Goal: Task Accomplishment & Management: Complete application form

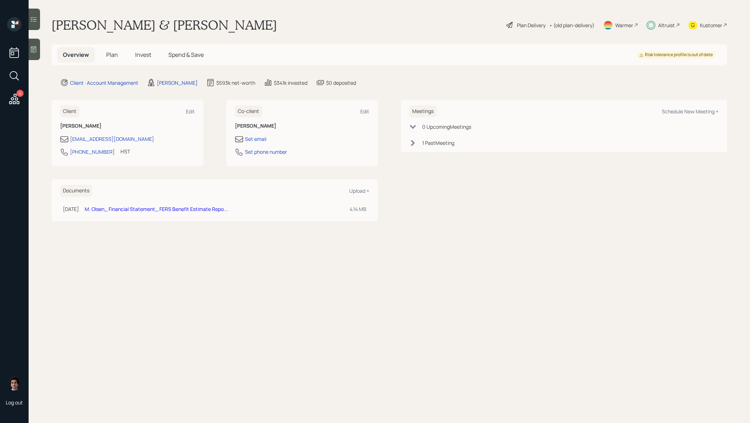
click at [144, 51] on span "Invest" at bounding box center [143, 55] width 16 height 8
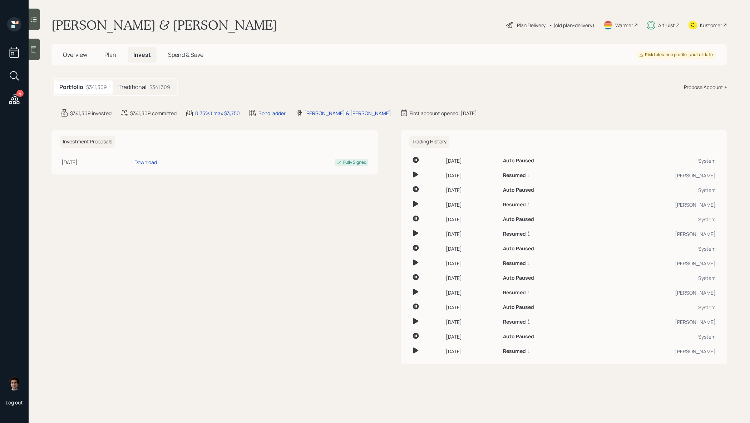
click at [162, 84] on div "$341,309" at bounding box center [159, 87] width 21 height 8
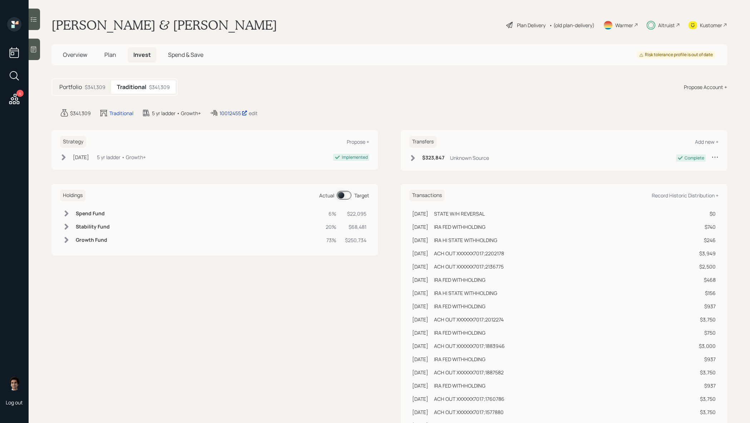
click at [235, 113] on div "10012455" at bounding box center [233, 113] width 28 height 8
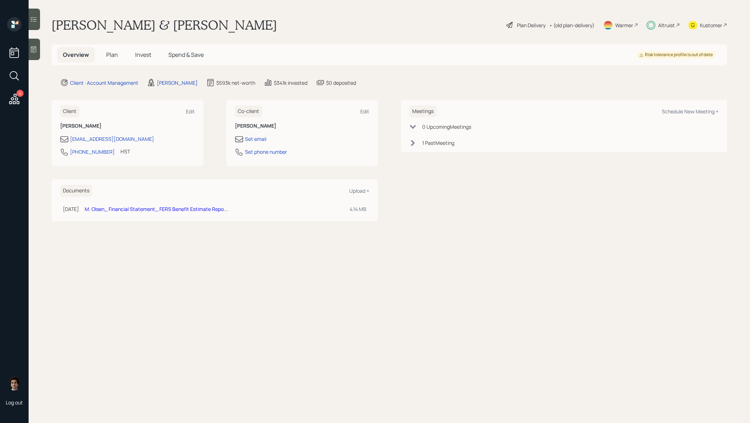
click at [143, 58] on span "Invest" at bounding box center [143, 55] width 16 height 8
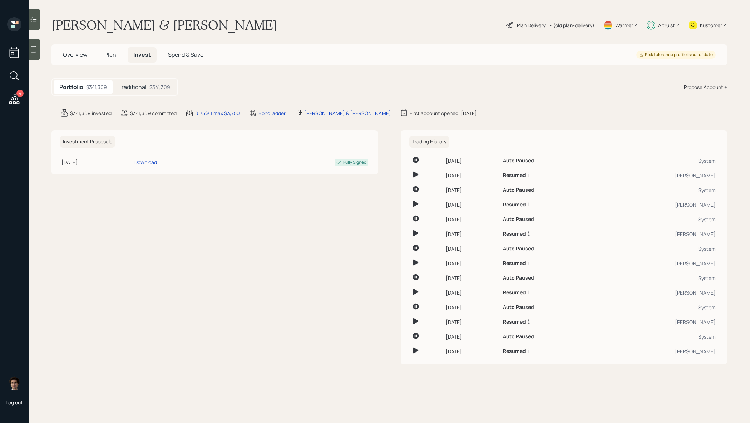
click at [102, 51] on h5 "Plan" at bounding box center [110, 54] width 23 height 15
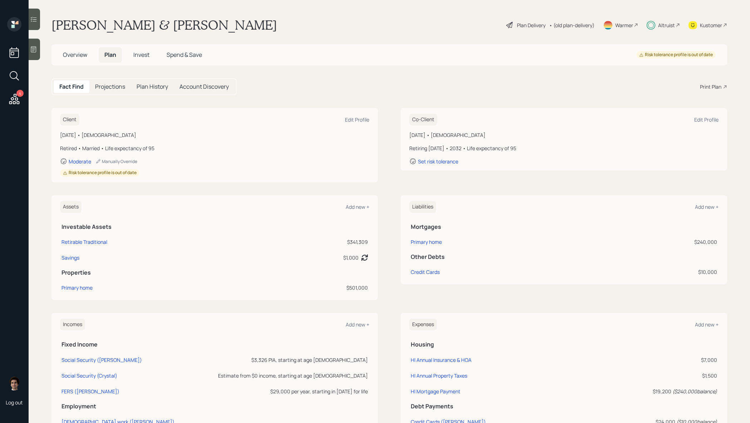
click at [706, 324] on div "Add new +" at bounding box center [707, 324] width 24 height 7
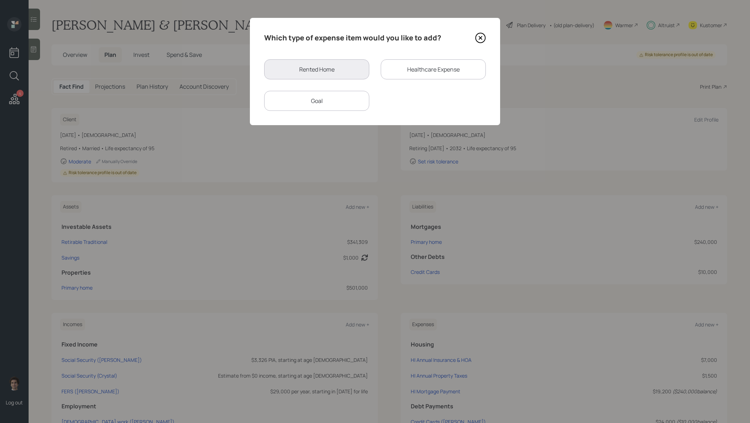
click at [324, 105] on div "Goal" at bounding box center [316, 101] width 105 height 20
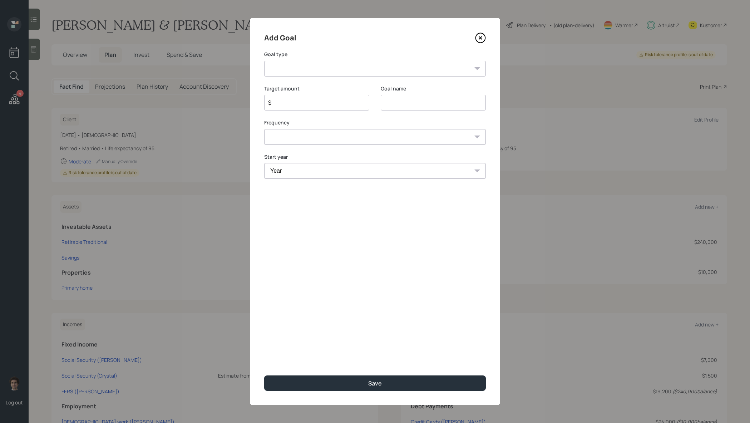
click at [375, 75] on select "Create an emergency fund Donate to charity Purchase a home Make a purchase Supp…" at bounding box center [375, 69] width 222 height 16
select select "other"
click at [264, 61] on select "Create an emergency fund Donate to charity Purchase a home Make a purchase Supp…" at bounding box center [375, 69] width 222 height 16
type input "Other"
click at [329, 107] on input "$" at bounding box center [313, 102] width 93 height 9
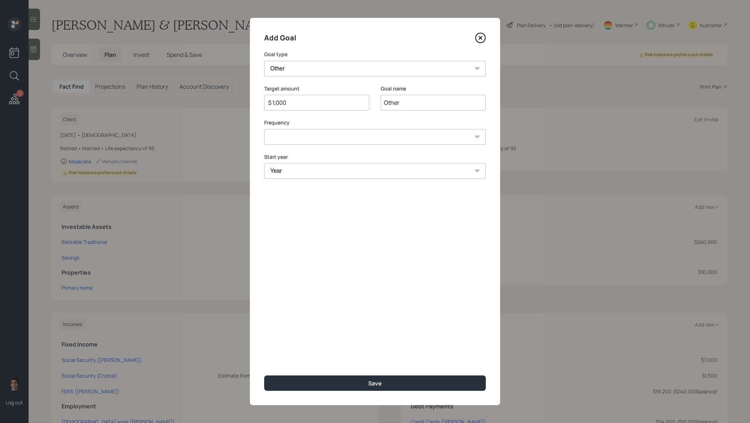
type input "$ 1,000"
click at [386, 103] on input "Other" at bounding box center [433, 103] width 105 height 16
click at [408, 103] on input "08/22/ther" at bounding box center [433, 103] width 105 height 16
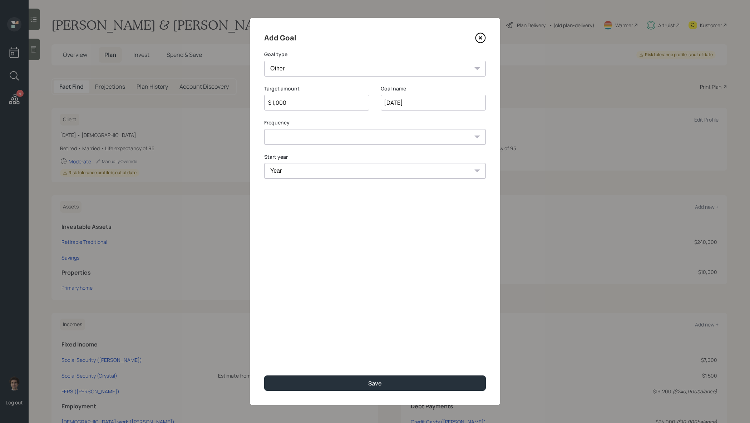
type input "[DATE]"
click at [354, 137] on select "One time Every 1 year Every 2 years Every 3 years Every 4 years Every 5 years E…" at bounding box center [375, 137] width 222 height 16
select select "0"
click at [264, 129] on select "One time Every 1 year Every 2 years Every 3 years Every 4 years Every 5 years E…" at bounding box center [375, 137] width 222 height 16
click at [335, 165] on select "Year [DATE] 2026 2027 2028 2029 2030 2031 2032 2033 2034 2035 2036 2037 2038 20…" at bounding box center [375, 171] width 222 height 16
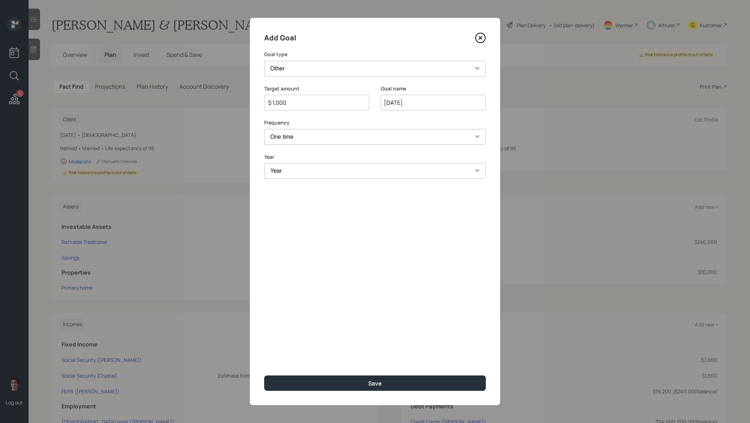
select select "2025"
click at [264, 163] on select "Year [DATE] 2026 2027 2028 2029 2030 2031 2032 2033 2034 2035 2036 2037 2038 20…" at bounding box center [375, 171] width 222 height 16
click at [476, 106] on input "[DATE]" at bounding box center [433, 103] width 105 height 16
type input "[DATE] requested withdrawal"
click at [264, 375] on button "Save" at bounding box center [375, 382] width 222 height 15
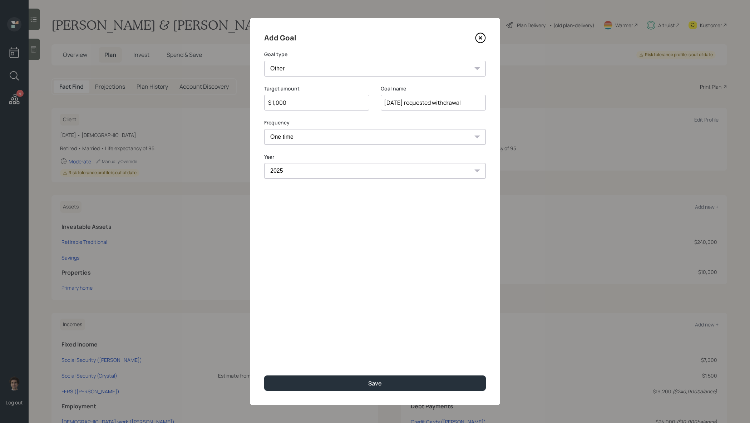
type input "$"
